Goal: Task Accomplishment & Management: Manage account settings

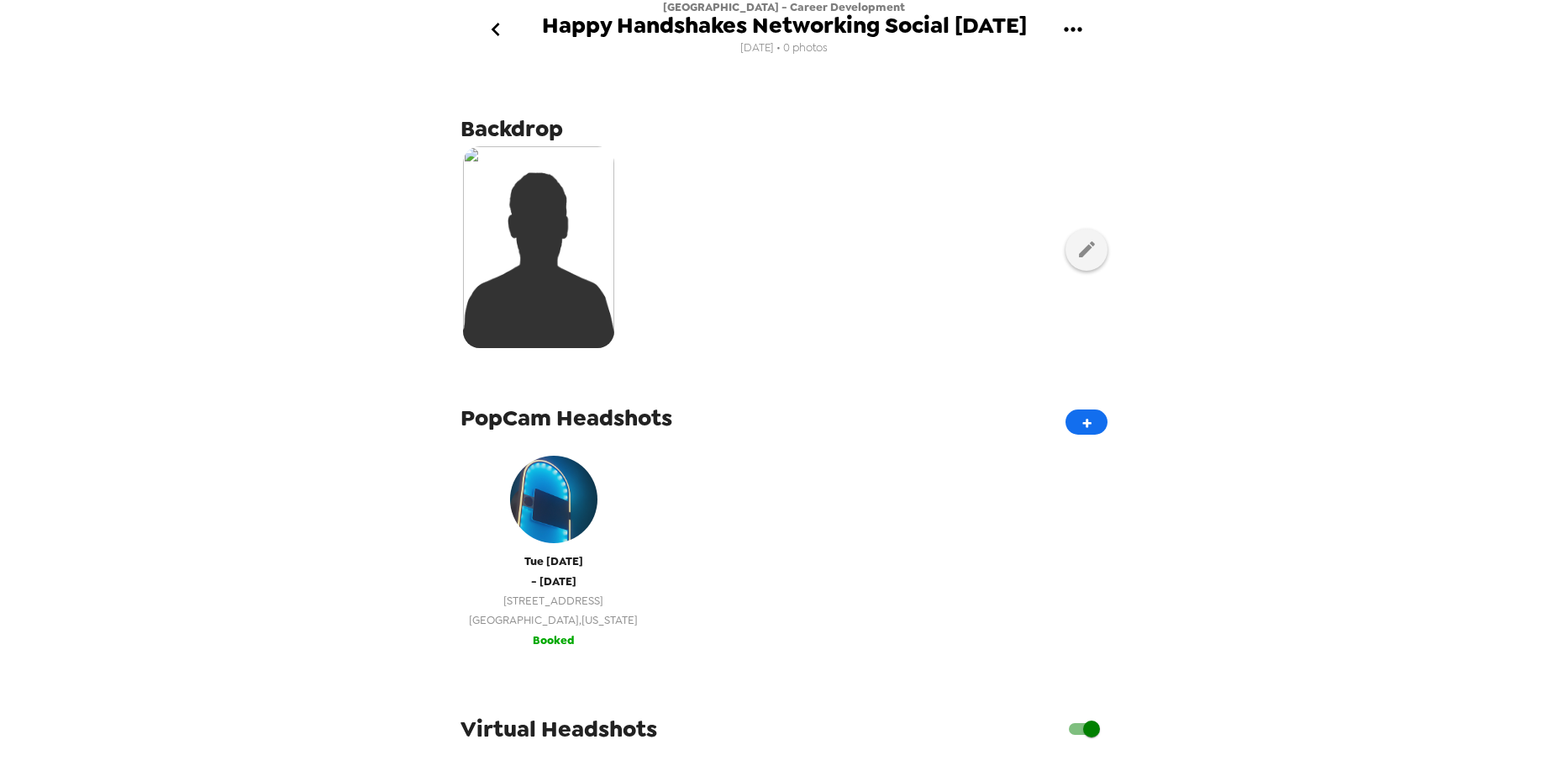
click at [598, 547] on div "[DATE] - [DATE] [STREET_ADDRESS][US_STATE]" at bounding box center [553, 538] width 169 height 182
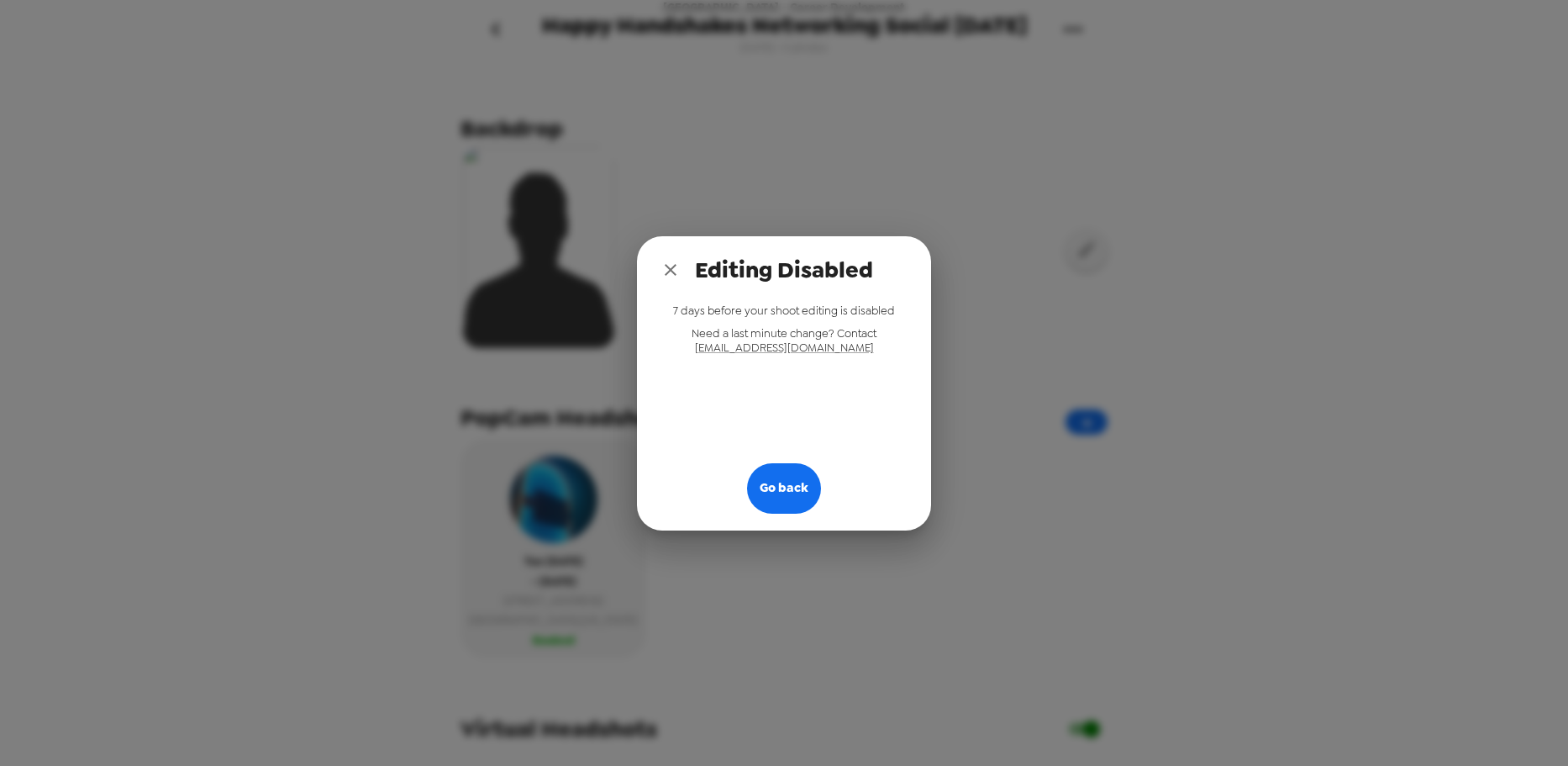
click at [680, 267] on icon "close" at bounding box center [669, 269] width 20 height 20
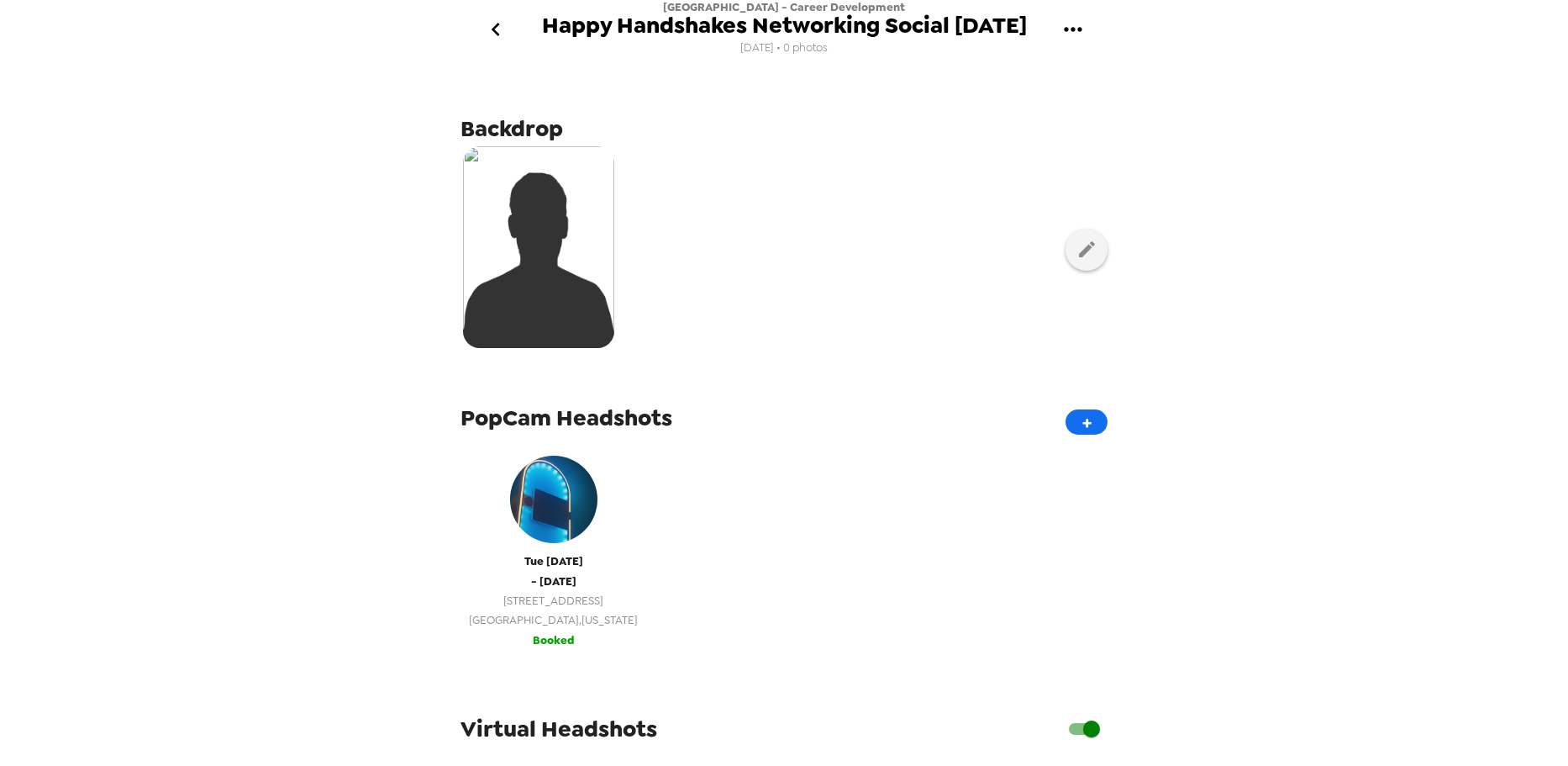
click at [584, 644] on button "[DATE] - [DATE] [STREET_ADDRESS][US_STATE] Booked" at bounding box center [553, 548] width 186 height 220
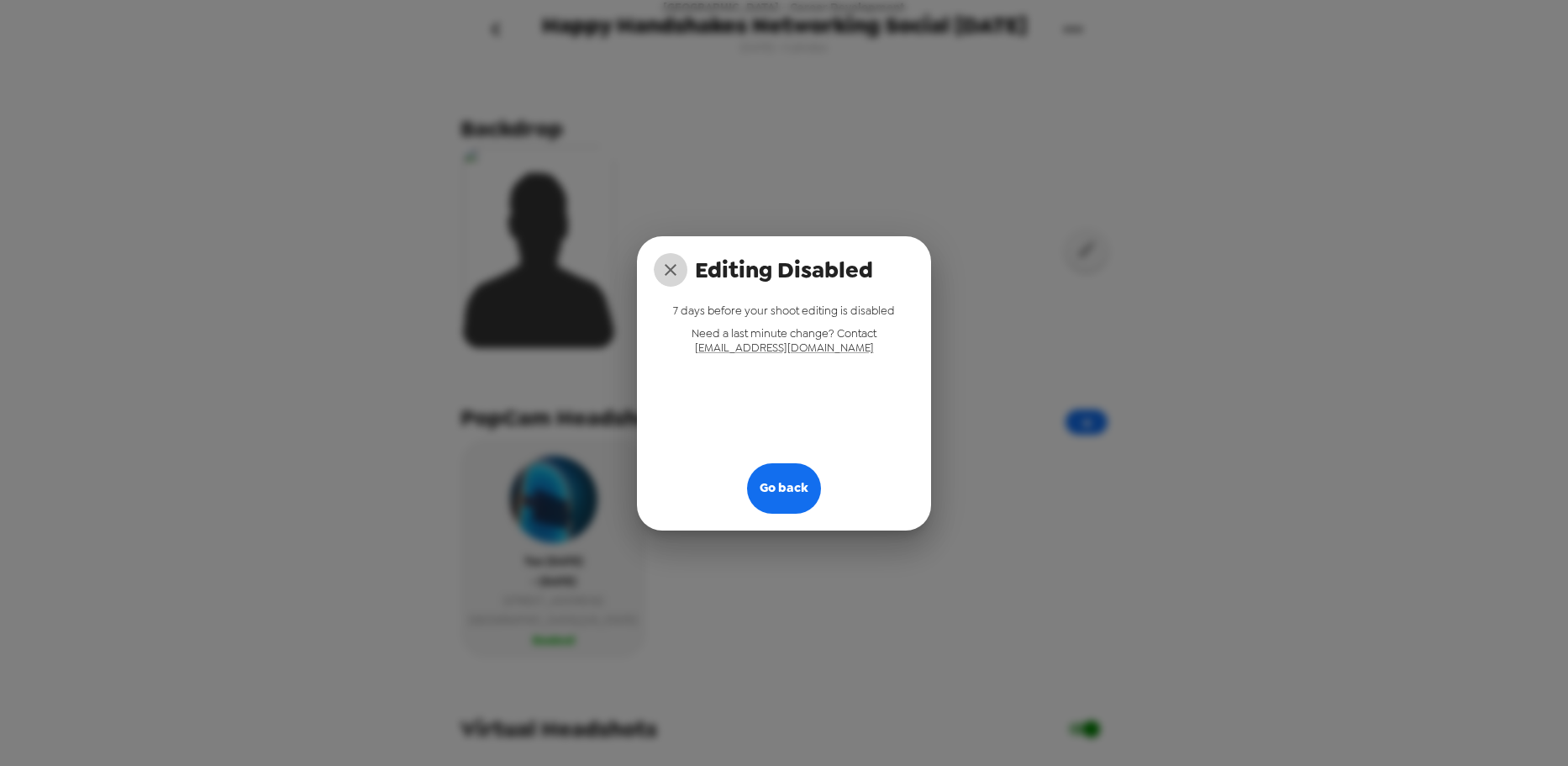
click at [672, 275] on icon "close" at bounding box center [669, 269] width 20 height 20
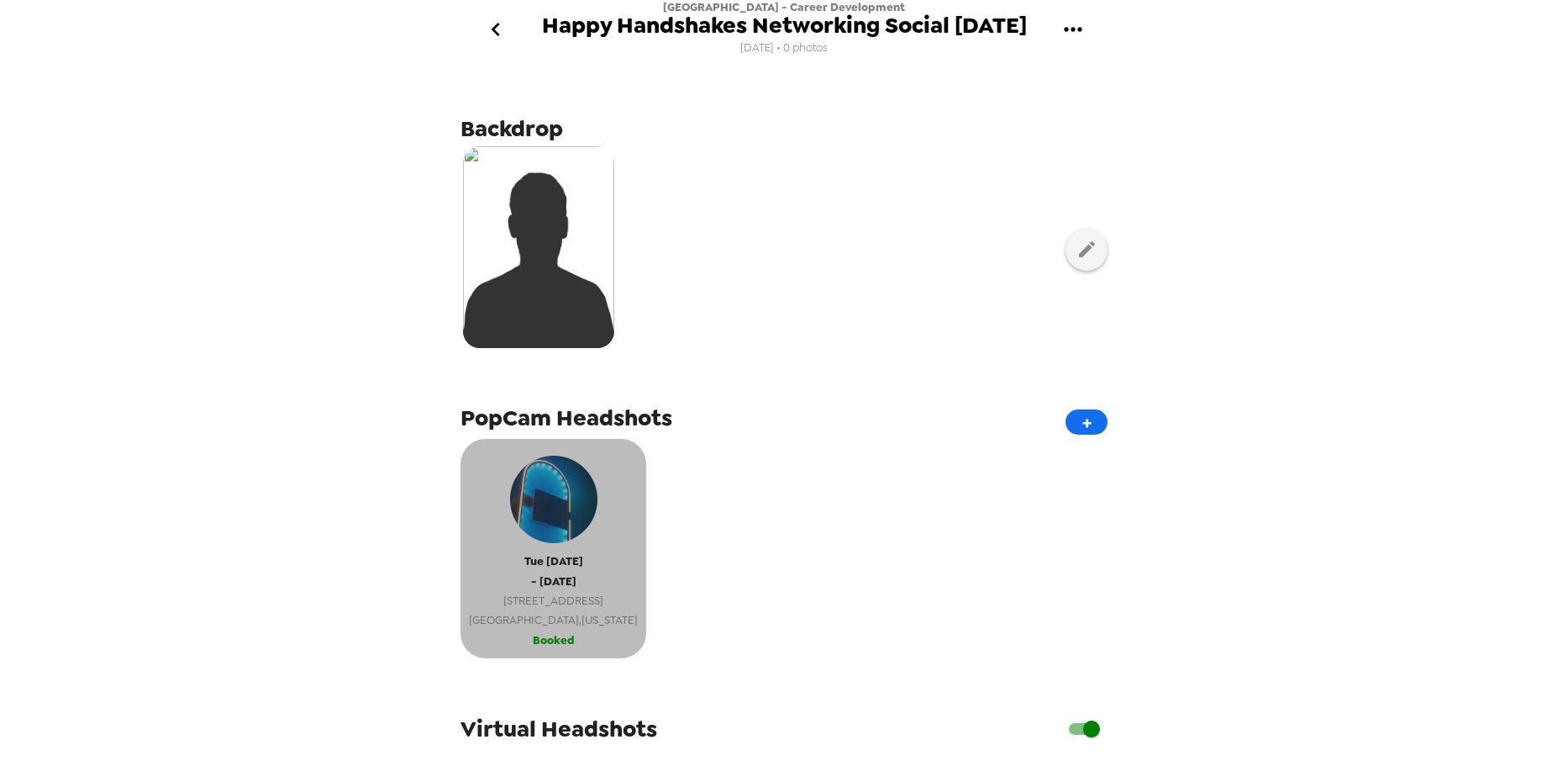
click at [559, 503] on img "button" at bounding box center [553, 499] width 88 height 88
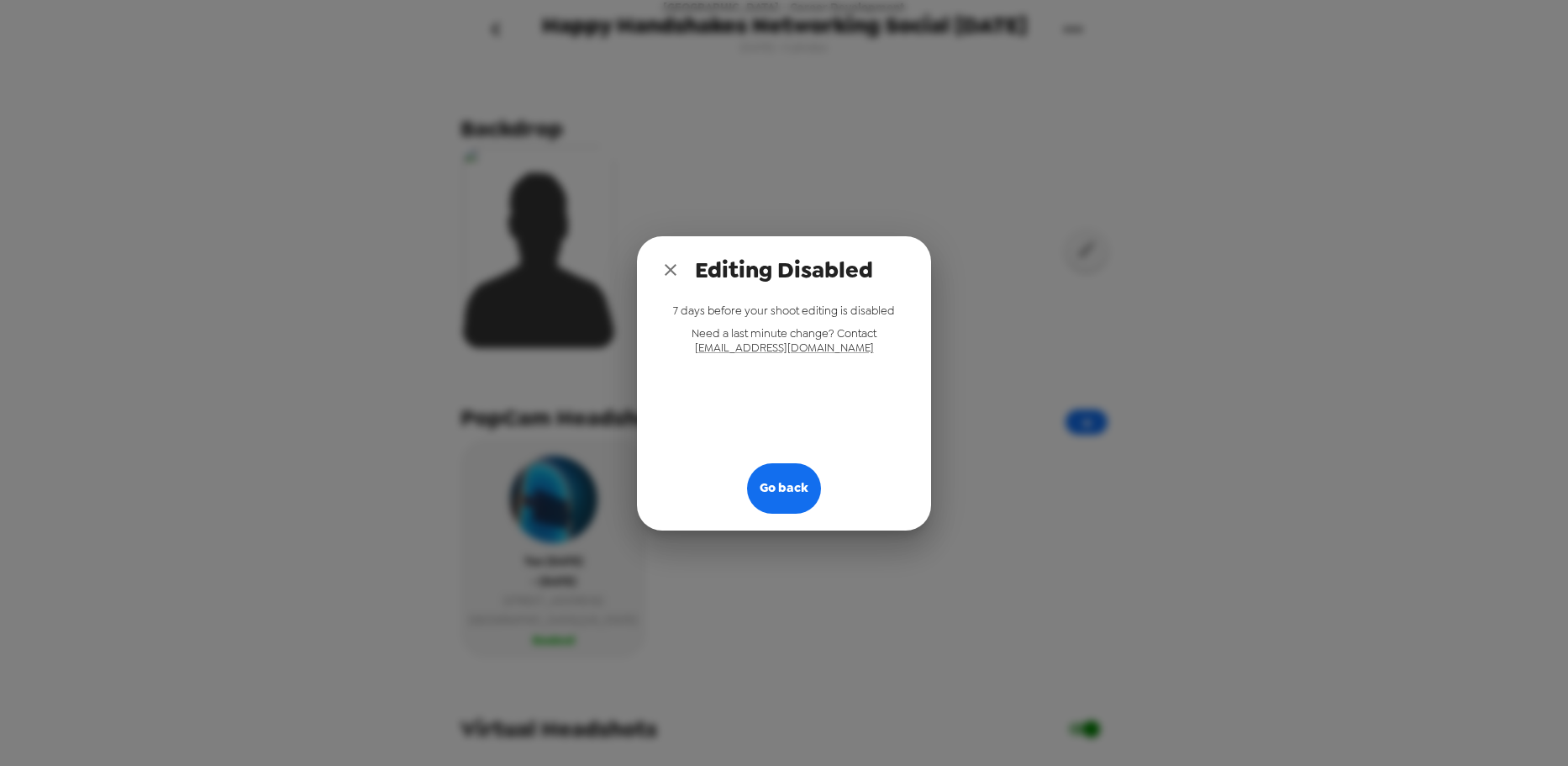
click at [676, 266] on icon "close" at bounding box center [669, 269] width 20 height 20
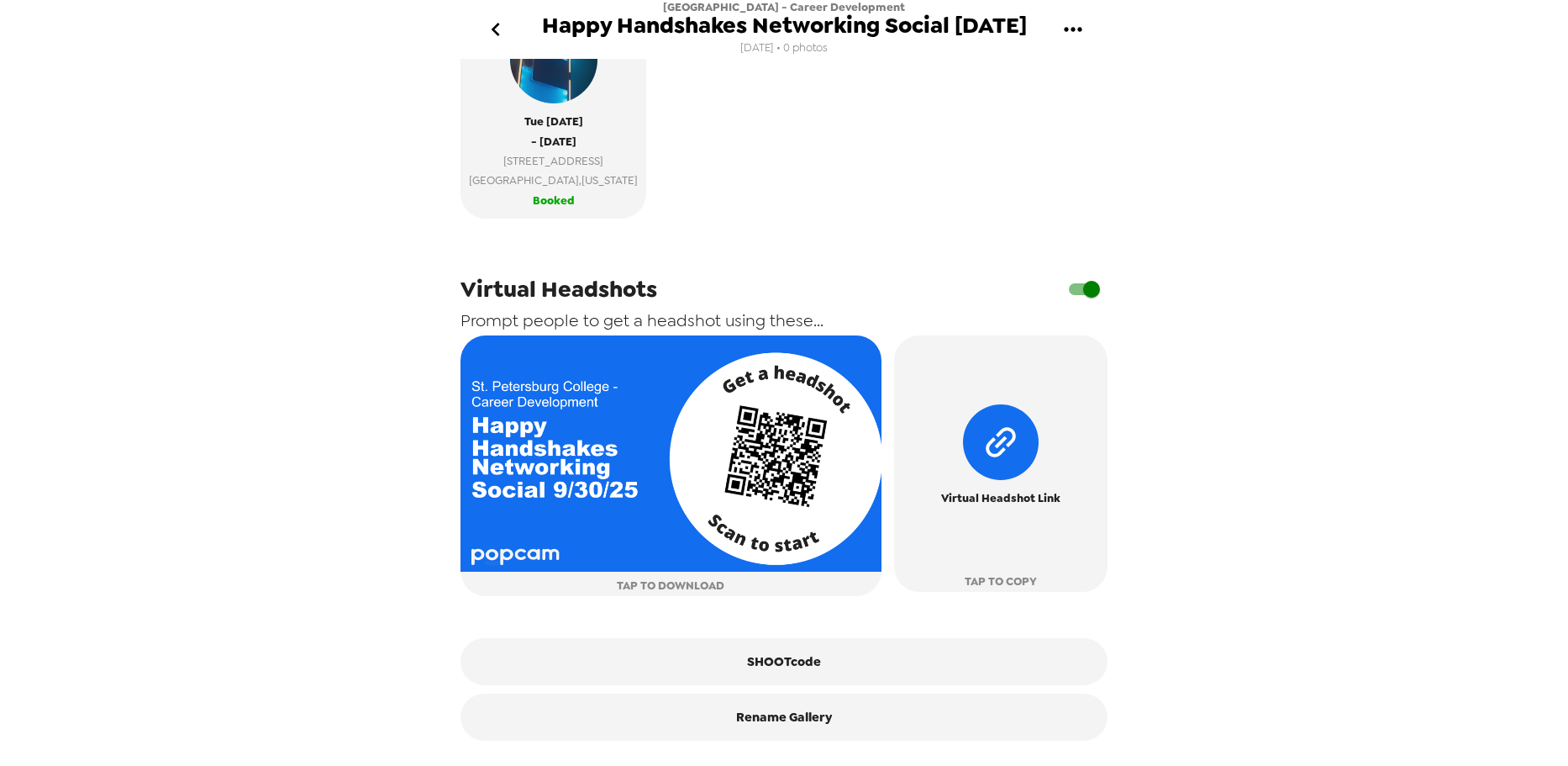
scroll to position [447, 0]
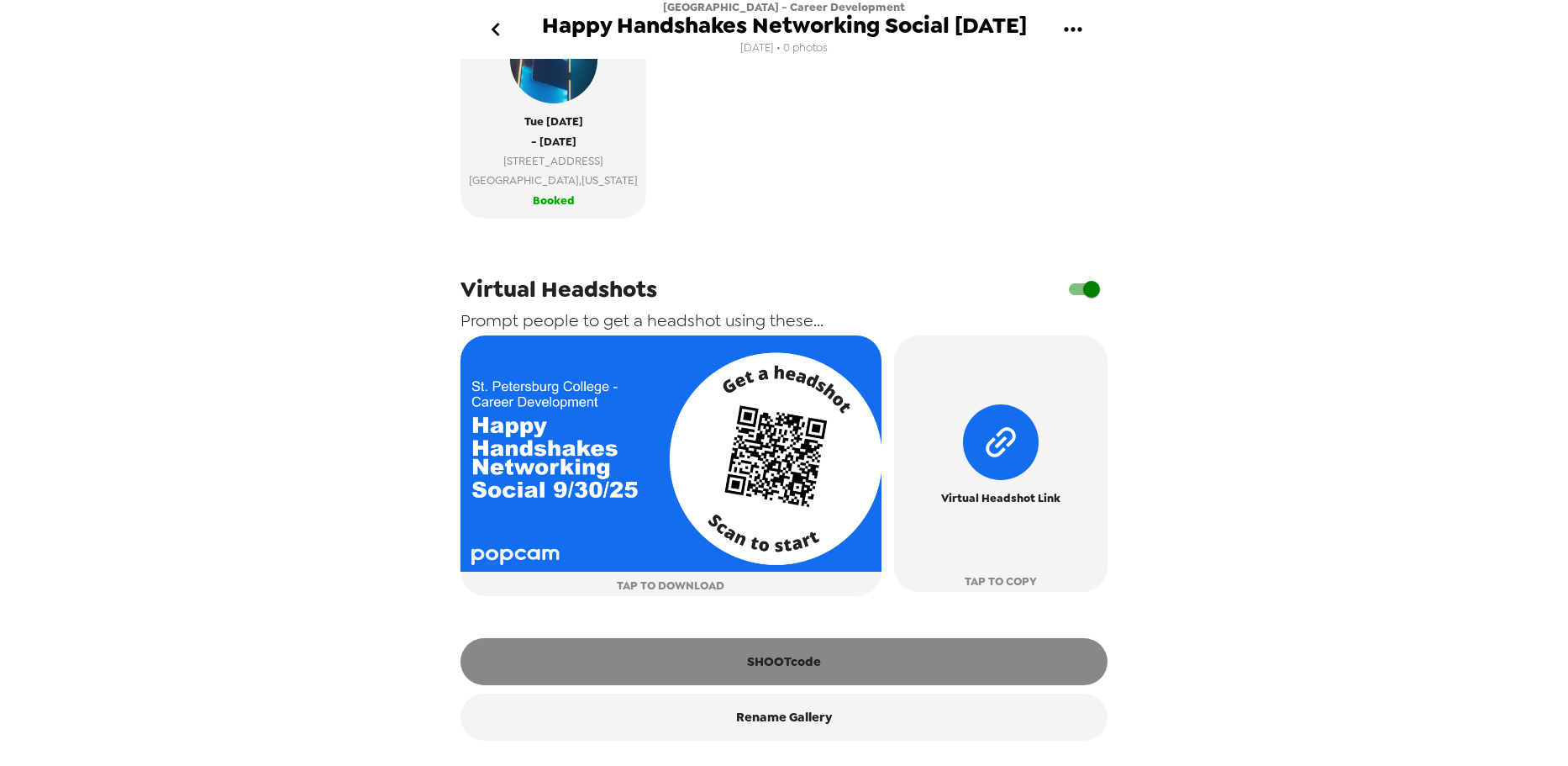
click at [842, 674] on button "SHOOTcode" at bounding box center [784, 661] width 647 height 47
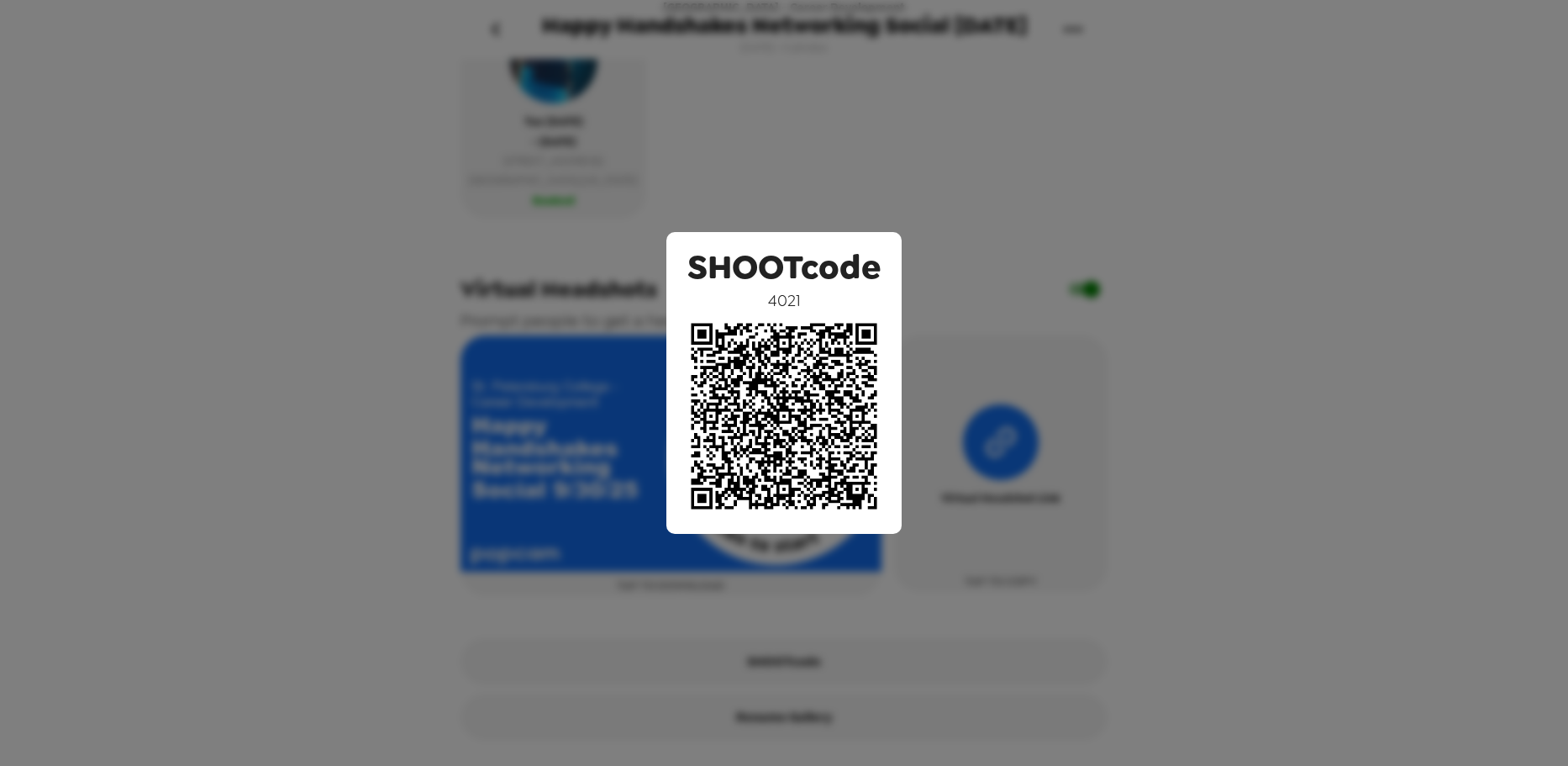
click at [983, 152] on div "SHOOTcode 4021" at bounding box center [784, 383] width 1568 height 766
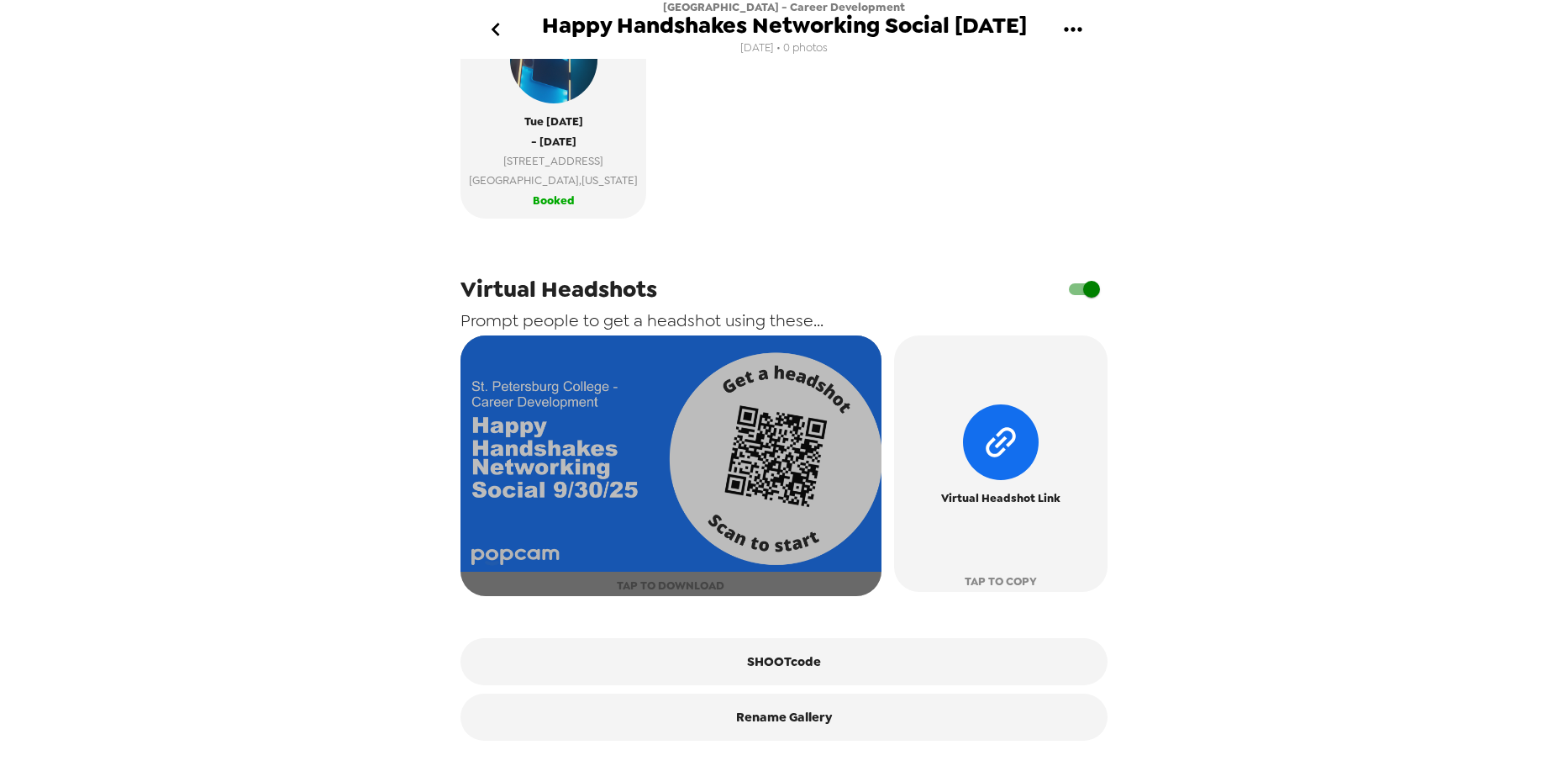
click at [734, 458] on img "button" at bounding box center [670, 454] width 421 height 237
